Goal: Transaction & Acquisition: Redeem

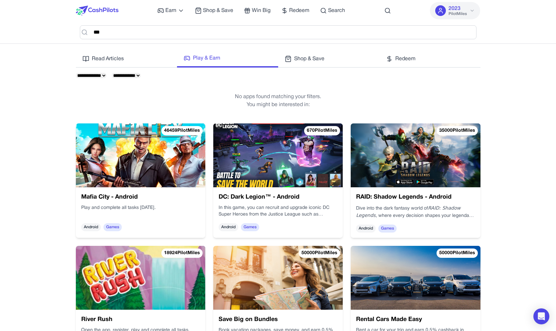
click at [109, 6] on img at bounding box center [97, 11] width 43 height 10
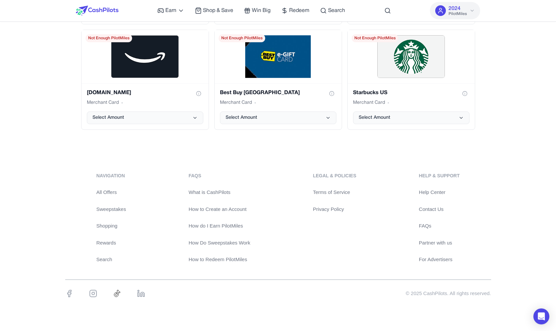
scroll to position [1372, 0]
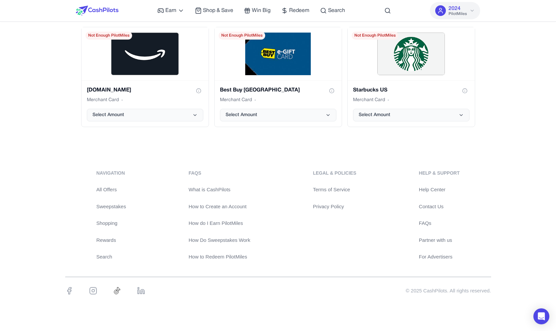
click at [438, 259] on link "For Advertisers" at bounding box center [439, 257] width 41 height 8
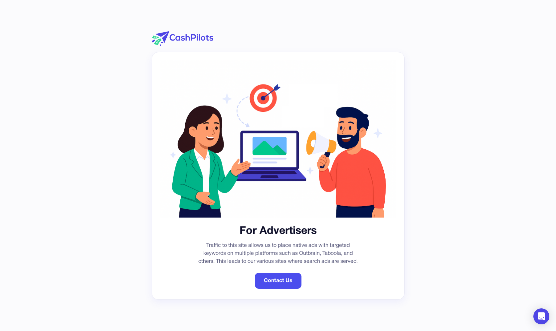
click at [198, 41] on img at bounding box center [183, 38] width 62 height 15
click at [198, 38] on img at bounding box center [183, 38] width 62 height 15
drag, startPoint x: 183, startPoint y: 37, endPoint x: 189, endPoint y: 42, distance: 8.0
click at [184, 38] on img at bounding box center [183, 38] width 62 height 15
click at [288, 280] on link "Contact Us" at bounding box center [278, 281] width 47 height 16
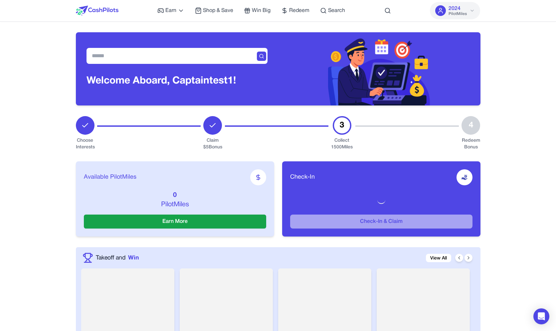
scroll to position [1456, 0]
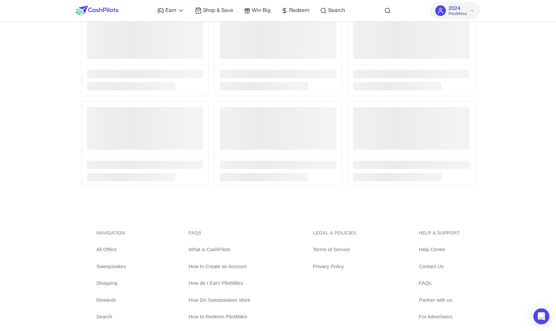
click at [438, 297] on link "Partner with us" at bounding box center [439, 300] width 41 height 8
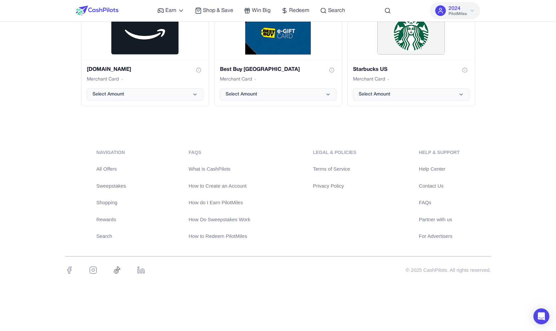
scroll to position [1283, 0]
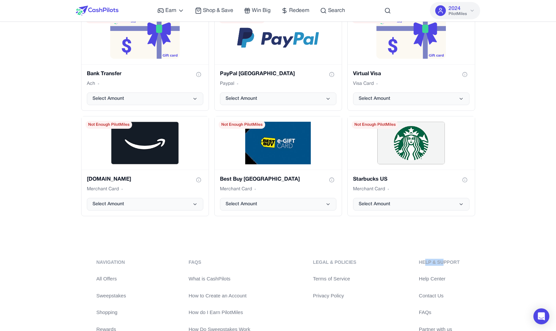
drag, startPoint x: 443, startPoint y: 262, endPoint x: 425, endPoint y: 265, distance: 17.9
click at [425, 265] on div "Help & Support" at bounding box center [439, 262] width 41 height 7
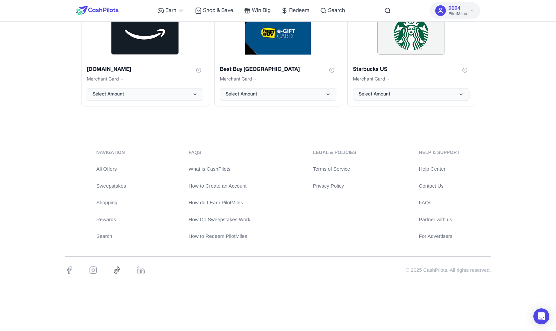
click at [439, 236] on link "For Advertisers" at bounding box center [439, 237] width 41 height 8
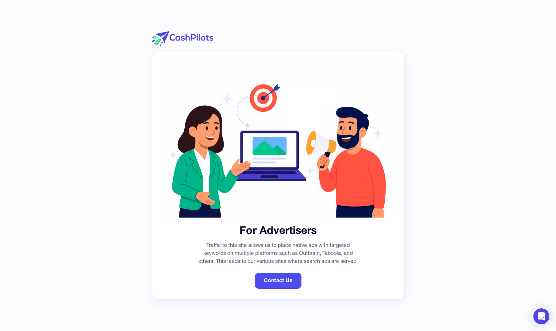
scroll to position [117, 0]
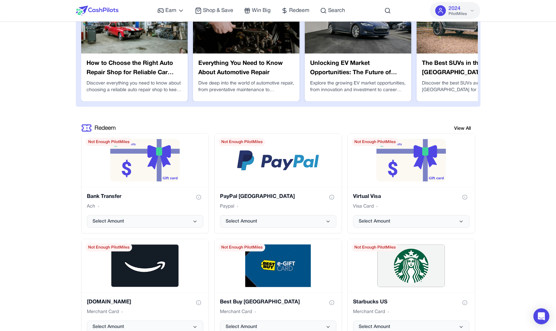
scroll to position [1393, 0]
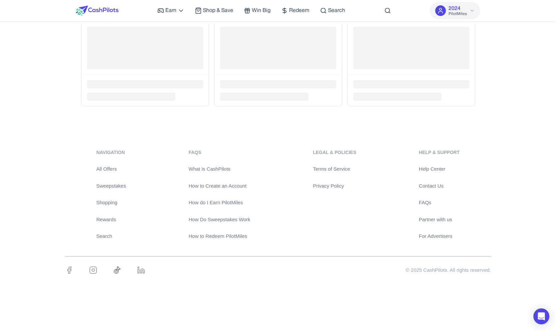
scroll to position [1363, 0]
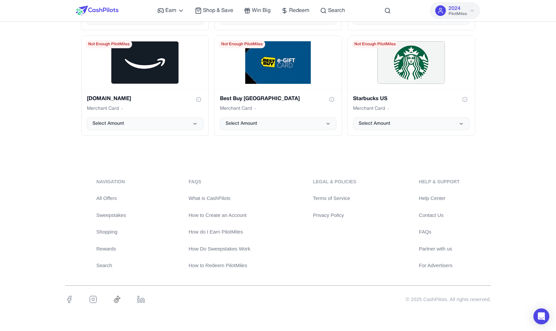
click at [441, 262] on link "For Advertisers" at bounding box center [439, 266] width 41 height 8
click at [450, 249] on link "Partner with us" at bounding box center [439, 249] width 41 height 8
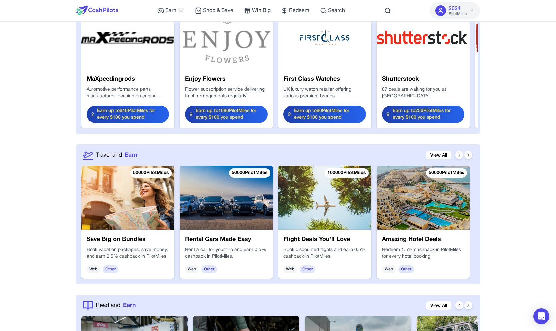
scroll to position [0, 0]
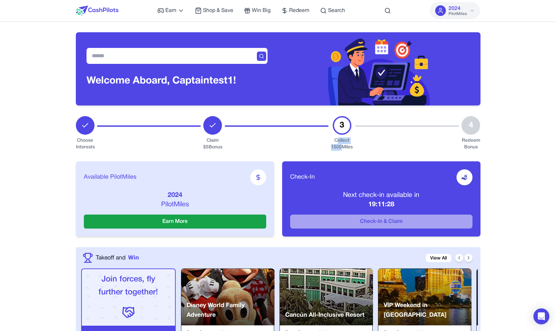
drag, startPoint x: 338, startPoint y: 138, endPoint x: 340, endPoint y: 147, distance: 9.9
click at [340, 147] on div "Collect 1500 Miles" at bounding box center [342, 143] width 22 height 13
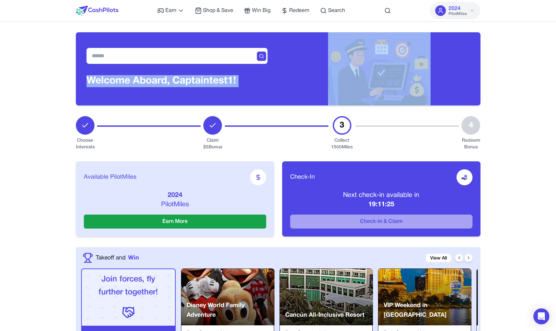
drag, startPoint x: 343, startPoint y: 126, endPoint x: 67, endPoint y: 86, distance: 279.1
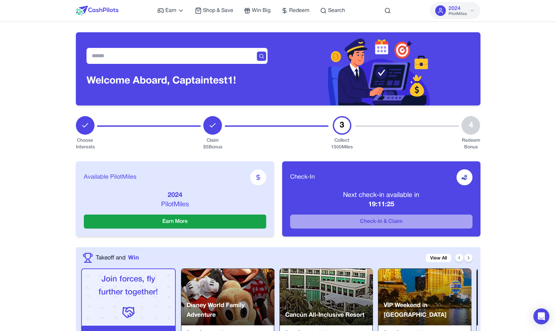
drag, startPoint x: 88, startPoint y: 82, endPoint x: 516, endPoint y: 225, distance: 451.2
click at [481, 105] on div "Welcome Aboard, Captain test1!" at bounding box center [278, 68] width 405 height 73
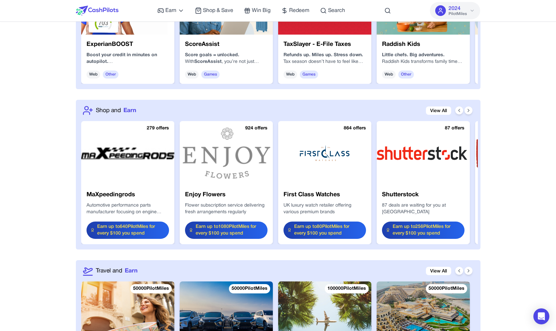
scroll to position [689, 0]
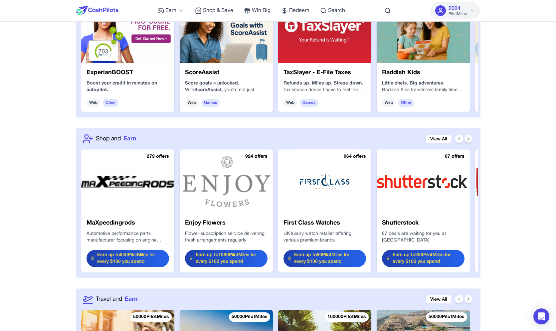
click at [470, 137] on icon at bounding box center [468, 138] width 5 height 5
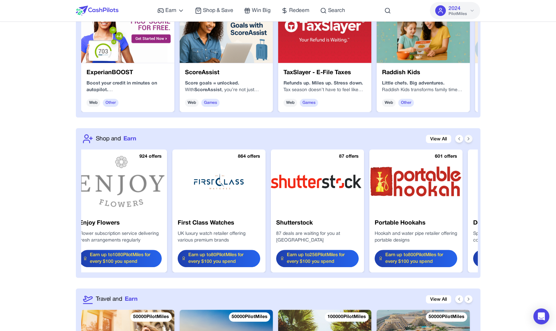
click at [469, 137] on icon at bounding box center [468, 138] width 5 height 5
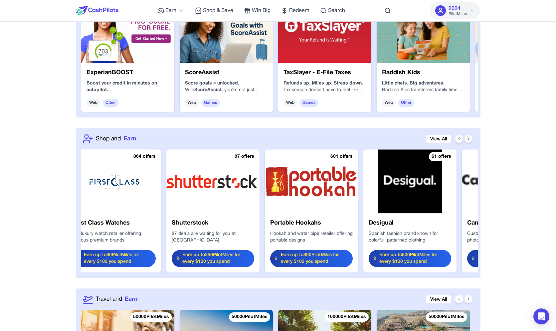
click at [466, 138] on icon at bounding box center [468, 138] width 5 height 5
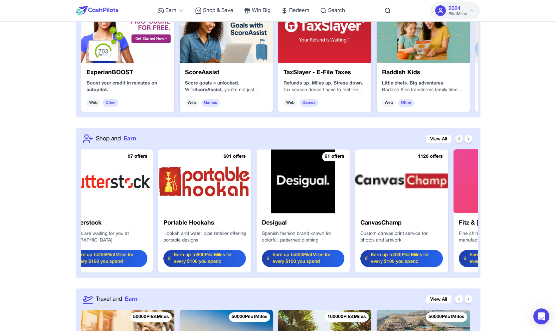
click at [463, 138] on div at bounding box center [463, 139] width 17 height 8
click at [461, 139] on icon at bounding box center [459, 138] width 5 height 5
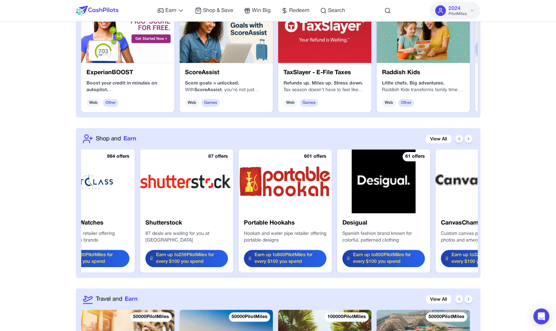
click at [461, 139] on icon at bounding box center [459, 138] width 5 height 5
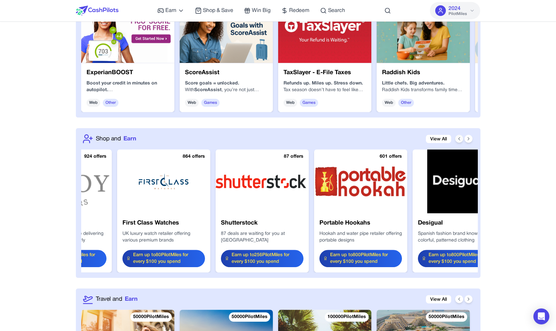
click at [461, 139] on icon at bounding box center [459, 138] width 5 height 5
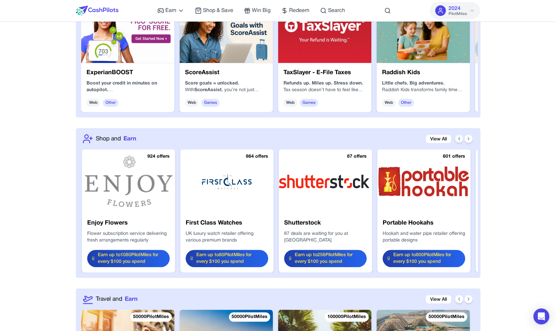
click at [461, 139] on icon at bounding box center [459, 138] width 5 height 5
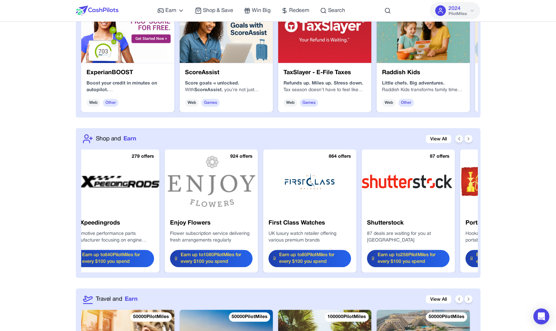
click at [461, 139] on icon at bounding box center [459, 138] width 5 height 5
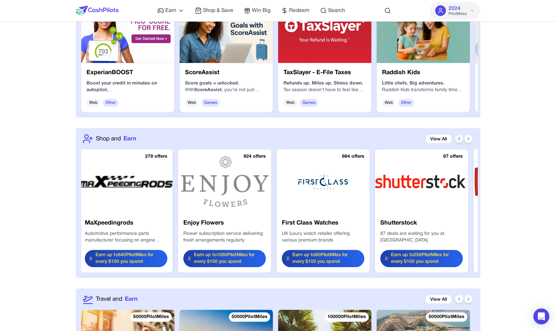
click at [461, 139] on icon at bounding box center [459, 138] width 5 height 5
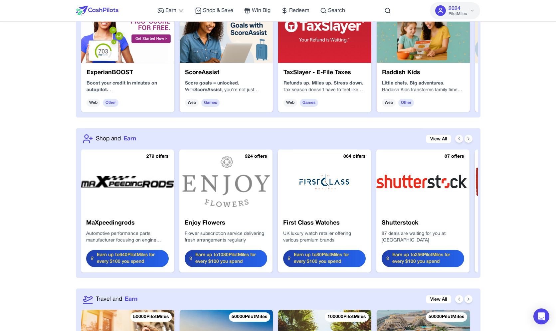
click at [461, 139] on icon at bounding box center [459, 138] width 5 height 5
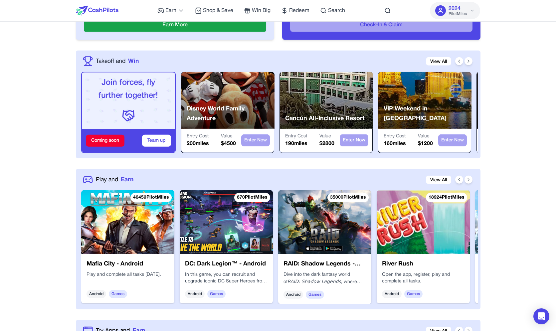
drag, startPoint x: 519, startPoint y: 179, endPoint x: 515, endPoint y: 152, distance: 27.0
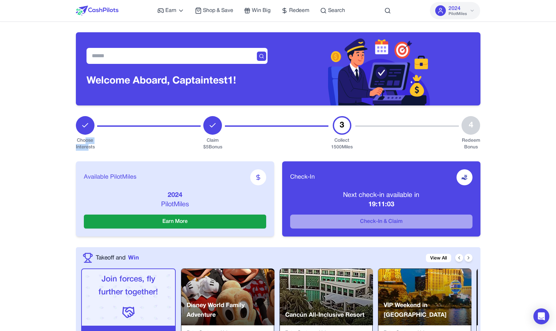
drag, startPoint x: 86, startPoint y: 140, endPoint x: 89, endPoint y: 147, distance: 7.2
click at [89, 147] on div "Choose Interests" at bounding box center [85, 143] width 19 height 13
drag, startPoint x: 90, startPoint y: 147, endPoint x: 92, endPoint y: 143, distance: 4.3
click at [92, 143] on div "Choose Interests" at bounding box center [85, 143] width 19 height 13
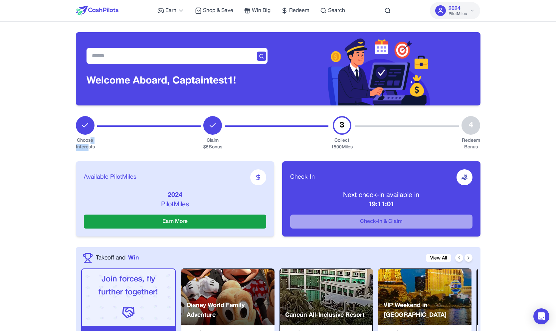
drag, startPoint x: 90, startPoint y: 142, endPoint x: 87, endPoint y: 146, distance: 5.3
click at [87, 146] on div "Choose Interests" at bounding box center [85, 143] width 19 height 13
drag, startPoint x: 86, startPoint y: 142, endPoint x: 85, endPoint y: 146, distance: 3.6
click at [85, 146] on div "Choose Interests" at bounding box center [85, 143] width 19 height 13
click at [193, 138] on div at bounding box center [148, 133] width 103 height 35
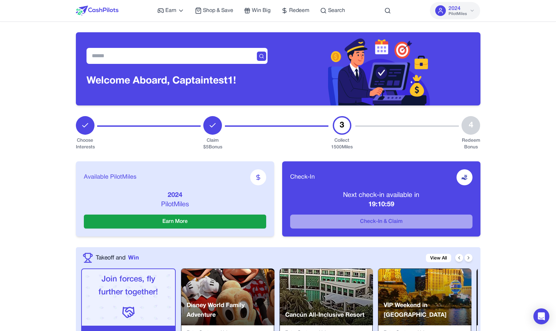
click at [220, 143] on div "Claim $ 5 Bonus" at bounding box center [212, 143] width 19 height 13
drag, startPoint x: 214, startPoint y: 143, endPoint x: 214, endPoint y: 146, distance: 3.4
click at [214, 146] on div "Claim $ 5 Bonus" at bounding box center [212, 143] width 19 height 13
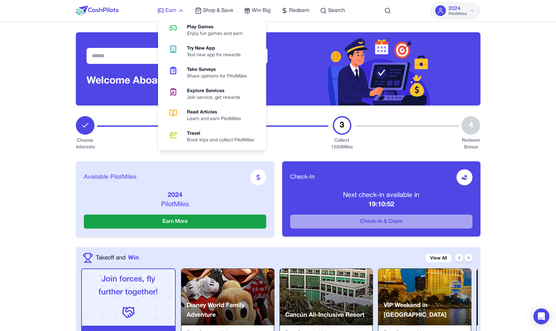
click at [176, 11] on span "Earn" at bounding box center [170, 11] width 11 height 8
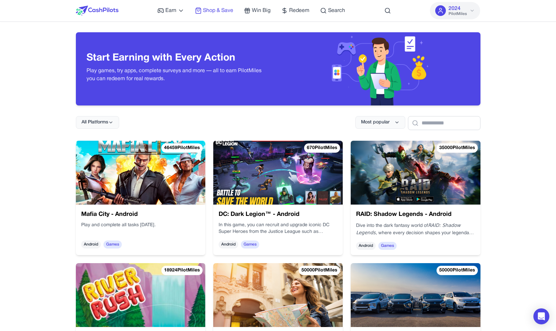
click at [231, 10] on span "Shop & Save" at bounding box center [218, 11] width 30 height 8
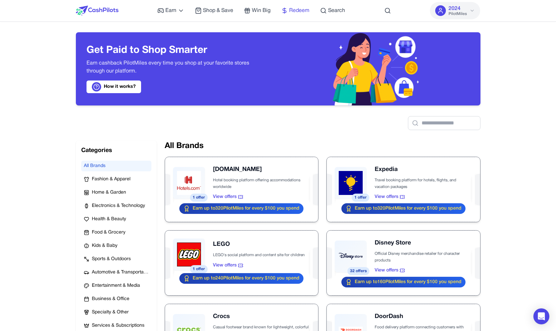
click at [301, 10] on span "Redeem" at bounding box center [299, 11] width 20 height 8
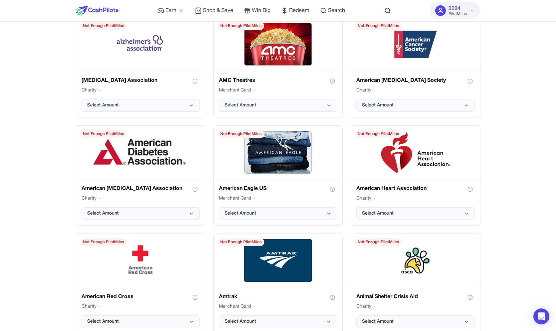
scroll to position [631, 0]
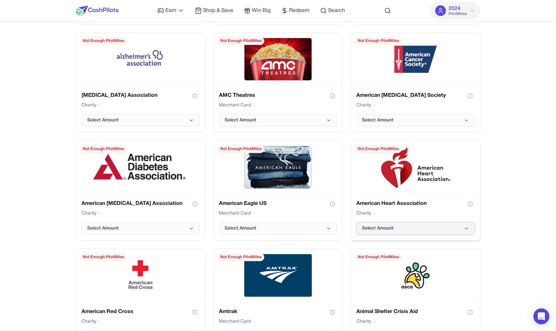
click at [466, 234] on button "Select Amount" at bounding box center [415, 228] width 118 height 13
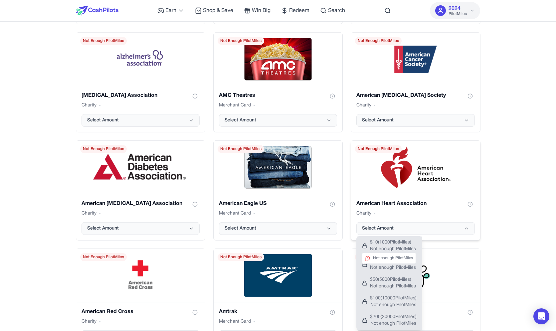
click at [402, 243] on span "$ 10 ( 1000 PilotMiles)" at bounding box center [393, 242] width 46 height 7
click at [403, 243] on span "$ 10 ( 1000 PilotMiles)" at bounding box center [393, 242] width 46 height 7
click at [416, 244] on span "$ 10 ( 1000 PilotMiles)" at bounding box center [393, 242] width 46 height 7
click at [420, 244] on button "$ 10 ( 1000 PilotMiles) Not enough PilotMiles Not enough PilotMiles" at bounding box center [389, 246] width 65 height 19
click at [443, 242] on div "1-800-PetSupplies Merchant Card Select Amount Not Enough PilotMiles 1800Flowers…" at bounding box center [278, 28] width 405 height 641
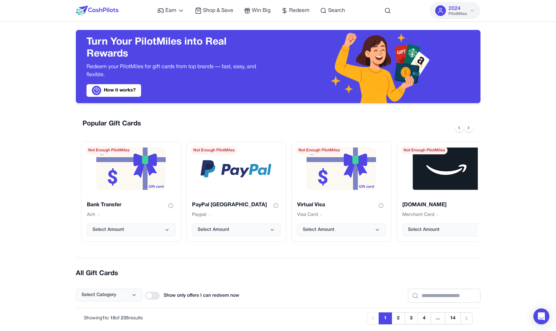
scroll to position [69, 0]
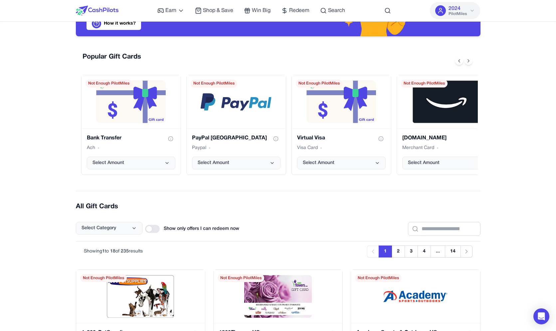
click at [123, 235] on div "Select Category" at bounding box center [109, 229] width 67 height 14
click at [124, 230] on button "Select Category" at bounding box center [109, 228] width 67 height 13
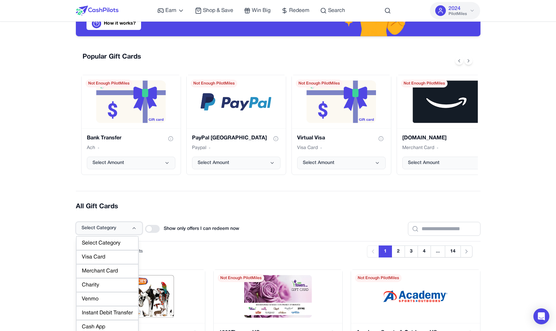
scroll to position [160, 0]
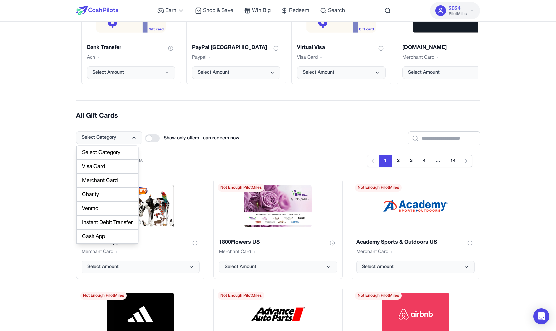
click at [103, 196] on div "Charity" at bounding box center [107, 195] width 62 height 14
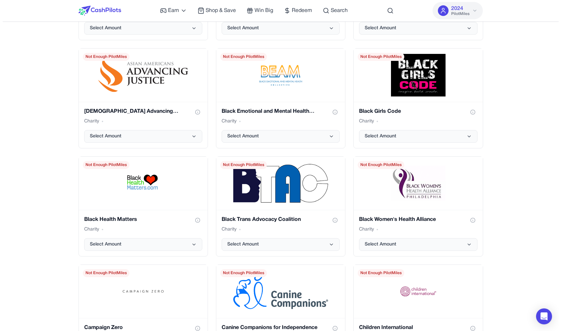
scroll to position [0, 0]
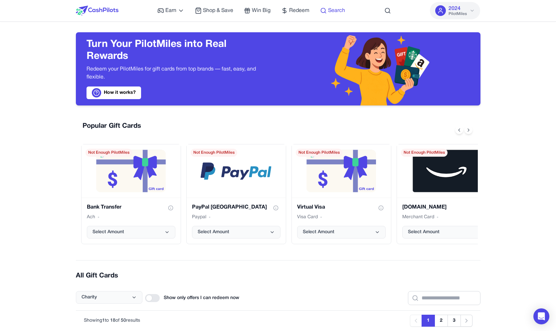
click at [341, 11] on span "Search" at bounding box center [336, 11] width 17 height 8
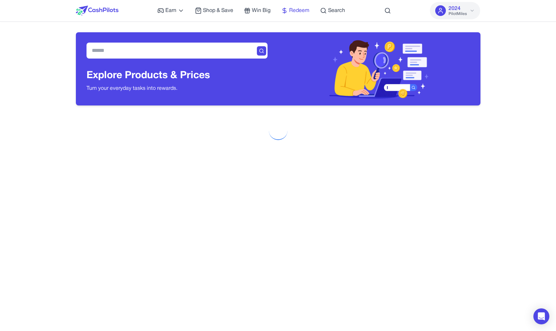
click at [298, 12] on span "Redeem" at bounding box center [299, 11] width 20 height 8
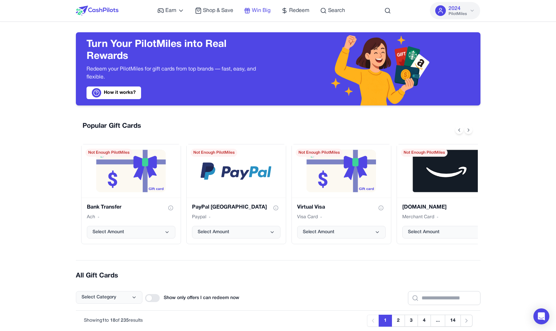
click at [247, 13] on icon at bounding box center [247, 10] width 7 height 7
